Goal: Find specific page/section: Find specific page/section

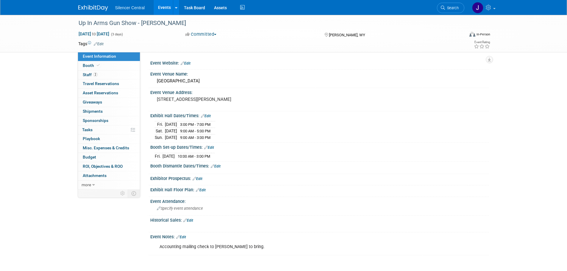
click at [90, 7] on img at bounding box center [93, 8] width 30 height 6
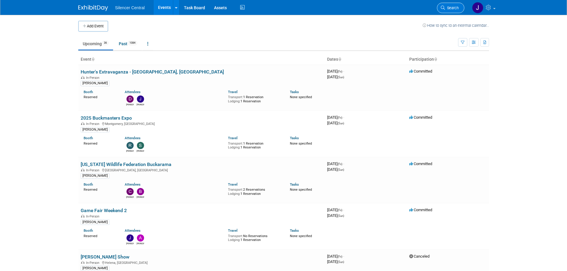
click at [445, 10] on link "Search" at bounding box center [450, 8] width 27 height 10
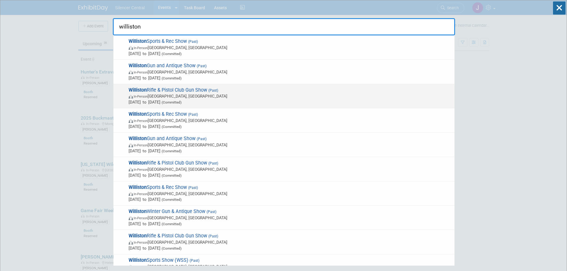
type input "williston"
click at [220, 98] on span "In-Person Williston, ND" at bounding box center [289, 96] width 323 height 6
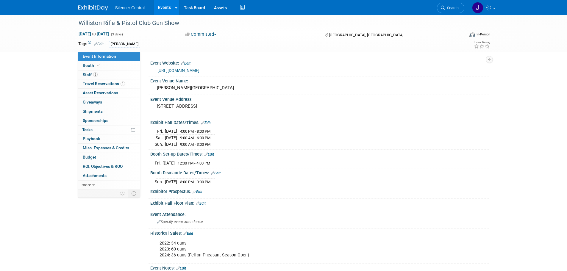
click at [101, 8] on img at bounding box center [93, 8] width 30 height 6
